Goal: Check status: Check status

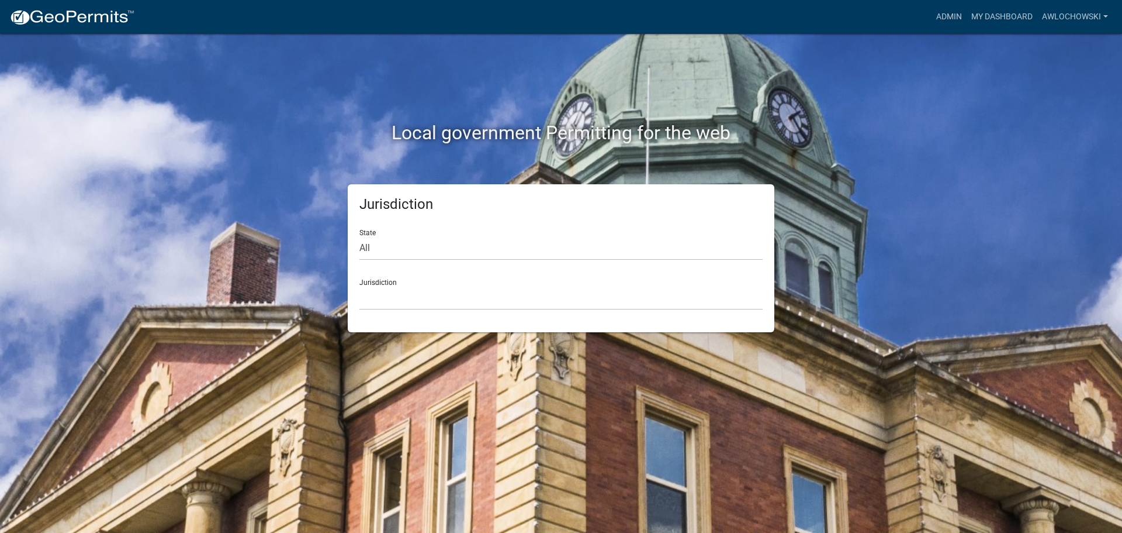
drag, startPoint x: 0, startPoint y: 0, endPoint x: 255, endPoint y: 134, distance: 288.4
click at [255, 134] on h2 "Local government Permitting for the web" at bounding box center [561, 133] width 649 height 22
click at [406, 252] on select "All [US_STATE] [US_STATE] [US_STATE] [US_STATE] [US_STATE] [US_STATE] [US_STATE…" at bounding box center [561, 248] width 403 height 24
select select "[US_STATE]"
click at [360, 236] on select "All [US_STATE] [US_STATE] [US_STATE] [US_STATE] [US_STATE] [US_STATE] [US_STATE…" at bounding box center [561, 248] width 403 height 24
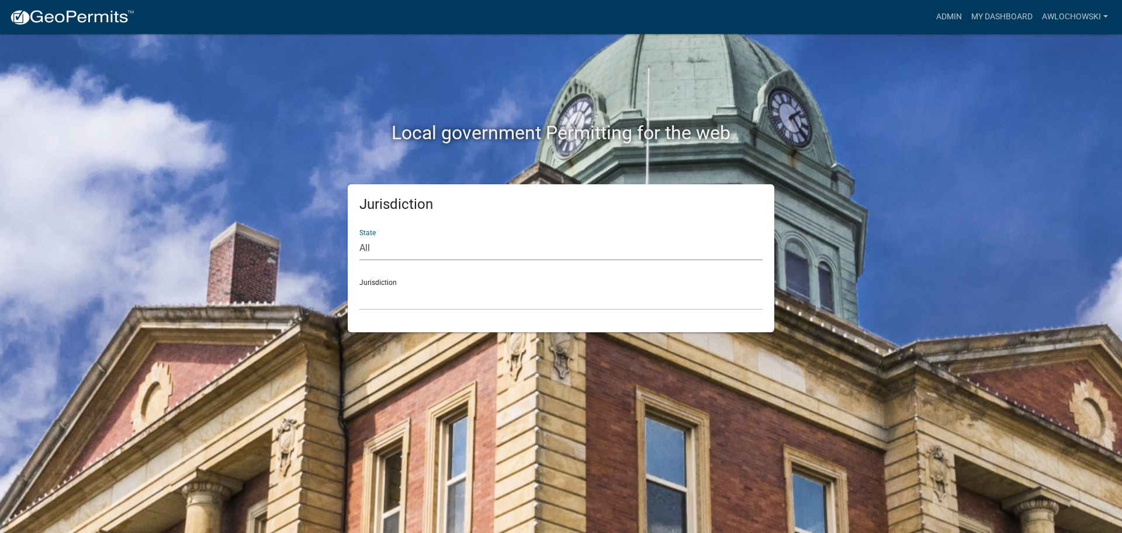
click at [399, 280] on div "Jurisdiction Carroll County, Georgia Cook County, Georgia Crawford County, Geor…" at bounding box center [561, 289] width 403 height 40
click at [401, 295] on select "Carroll County, Georgia Cook County, Georgia Crawford County, Georgia Gilmer Co…" at bounding box center [561, 298] width 403 height 24
click at [385, 251] on select "All [US_STATE] [US_STATE] [US_STATE] [US_STATE] [US_STATE] [US_STATE] [US_STATE…" at bounding box center [561, 248] width 403 height 24
drag, startPoint x: 853, startPoint y: 120, endPoint x: 874, endPoint y: 110, distance: 24.1
click at [863, 115] on div "Local government Permitting for the web" at bounding box center [561, 109] width 666 height 150
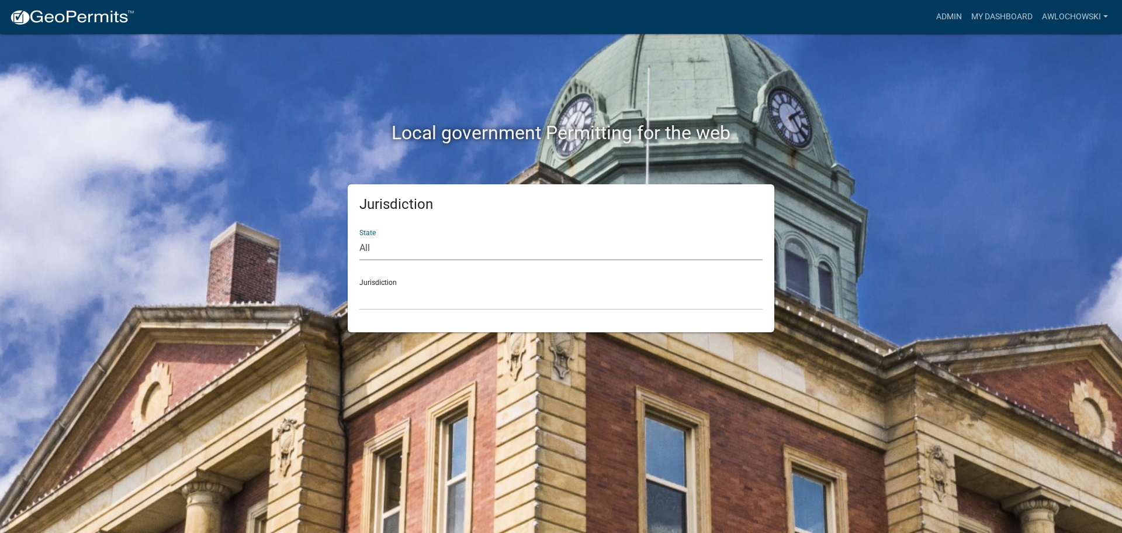
click at [384, 247] on select "All [US_STATE] [US_STATE] [US_STATE] [US_STATE] [US_STATE] [US_STATE] [US_STATE…" at bounding box center [561, 248] width 403 height 24
select select "[US_STATE]"
click at [360, 236] on select "All Colorado Georgia Indiana Iowa Kansas Minnesota Ohio South Carolina Wisconsin" at bounding box center [561, 248] width 403 height 24
drag, startPoint x: 385, startPoint y: 257, endPoint x: 400, endPoint y: 300, distance: 46.6
click at [400, 300] on select "Carroll County, Georgia Cook County, Georgia Crawford County, Georgia Gilmer Co…" at bounding box center [561, 298] width 403 height 24
